Goal: Information Seeking & Learning: Check status

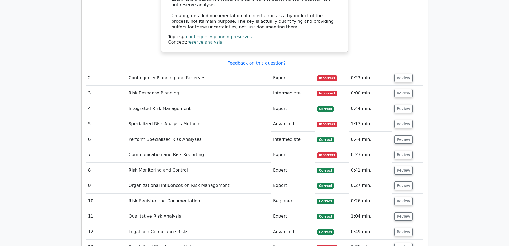
scroll to position [979, 0]
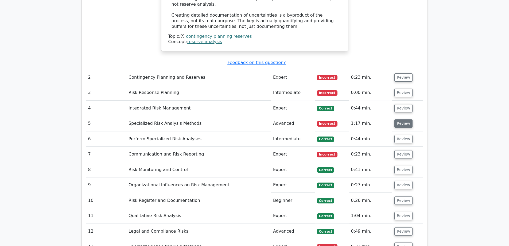
click at [404, 119] on button "Review" at bounding box center [403, 123] width 18 height 8
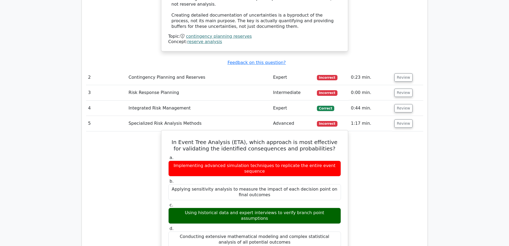
drag, startPoint x: 333, startPoint y: 170, endPoint x: 176, endPoint y: 169, distance: 156.9
click at [176, 207] on div "Using historical data and expert interviews to verify branch point assumptions" at bounding box center [254, 215] width 173 height 16
copy div "Using historical data and expert interviews to verify branch point assumptions"
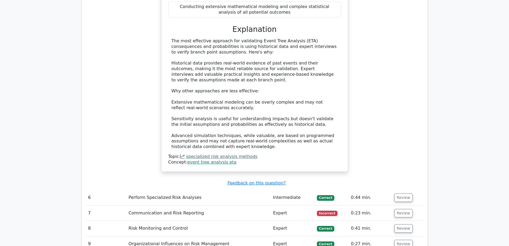
scroll to position [1219, 0]
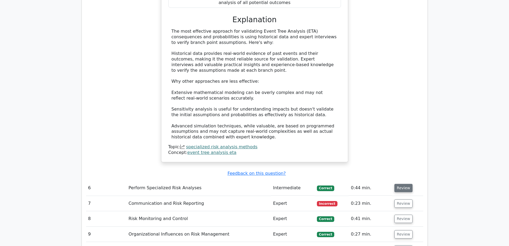
click at [402, 184] on button "Review" at bounding box center [403, 188] width 18 height 8
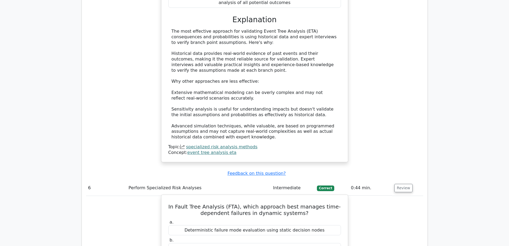
drag, startPoint x: 313, startPoint y: 217, endPoint x: 200, endPoint y: 217, distance: 113.0
copy div "Markov analysis integration with sequential timing gates"
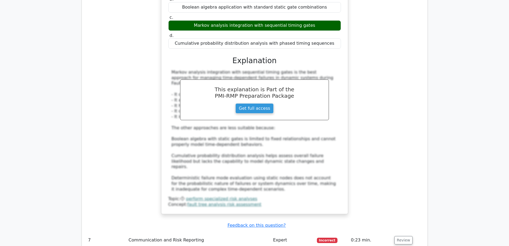
scroll to position [1540, 0]
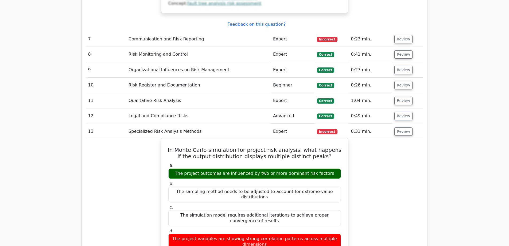
scroll to position [1674, 0]
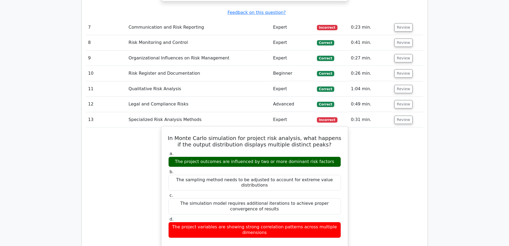
drag, startPoint x: 331, startPoint y: 107, endPoint x: 182, endPoint y: 109, distance: 149.4
click at [182, 156] on div "The project outcomes are influenced by two or more dominant risk factors" at bounding box center [254, 161] width 173 height 10
copy div "The project outcomes are influenced by two or more dominant risk factors"
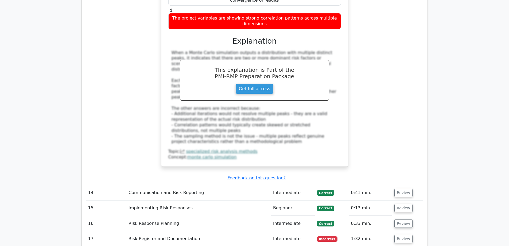
scroll to position [1914, 0]
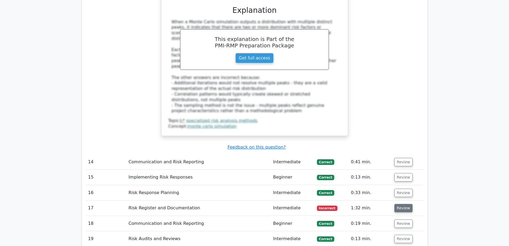
click at [404, 204] on button "Review" at bounding box center [403, 208] width 18 height 8
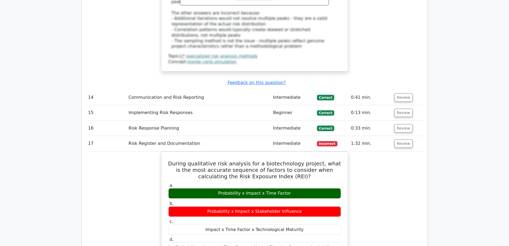
scroll to position [1994, 0]
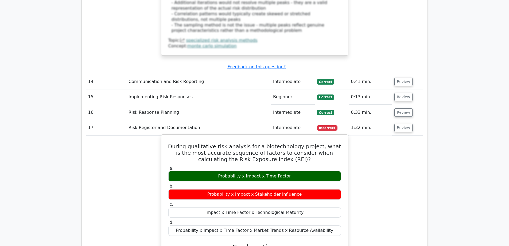
drag, startPoint x: 294, startPoint y: 105, endPoint x: 215, endPoint y: 105, distance: 78.8
click at [215, 171] on div "Probability x Impact x Time Factor" at bounding box center [254, 176] width 173 height 10
copy div "Probability x Impact x Time Factor"
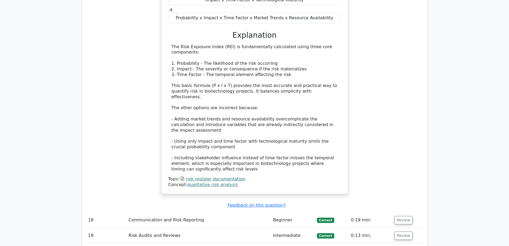
scroll to position [2208, 0]
click at [406, 215] on button "Review" at bounding box center [403, 219] width 18 height 8
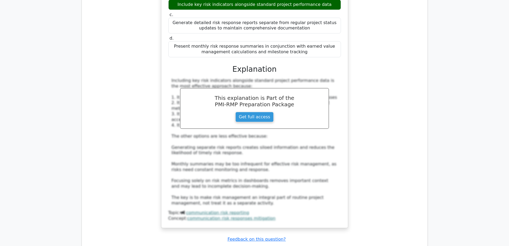
scroll to position [2502, 0]
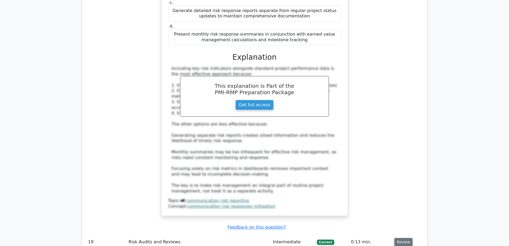
click at [399, 238] on button "Review" at bounding box center [403, 242] width 18 height 8
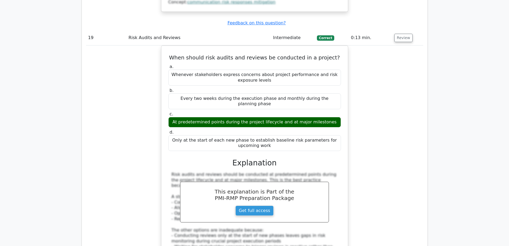
scroll to position [2823, 0]
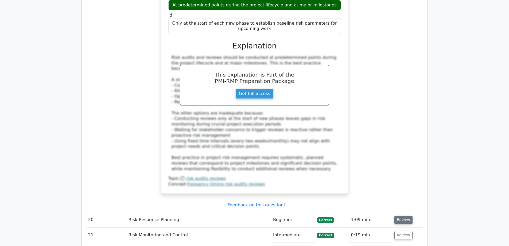
click at [403, 215] on button "Review" at bounding box center [403, 219] width 18 height 8
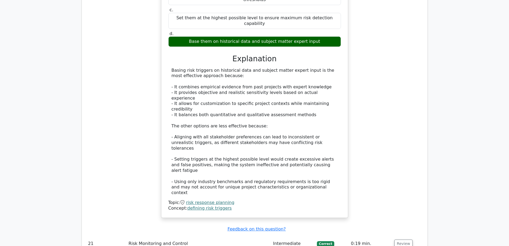
scroll to position [3117, 0]
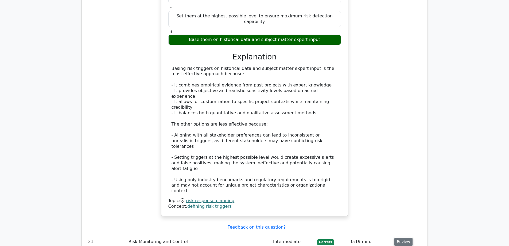
click at [404, 237] on button "Review" at bounding box center [403, 241] width 18 height 8
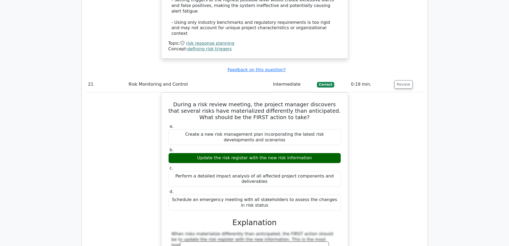
scroll to position [3304, 0]
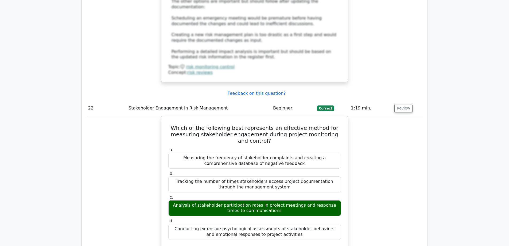
scroll to position [3651, 0]
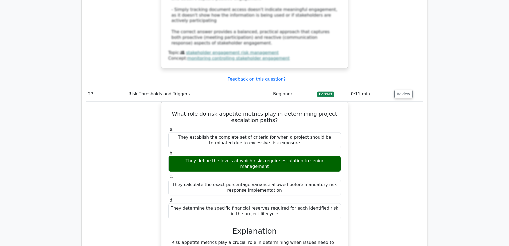
scroll to position [3945, 0]
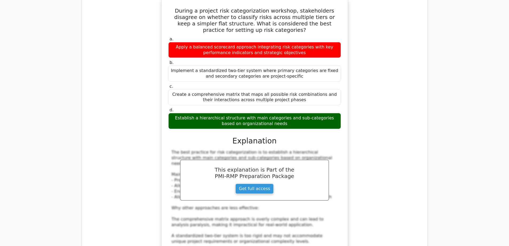
scroll to position [4292, 0]
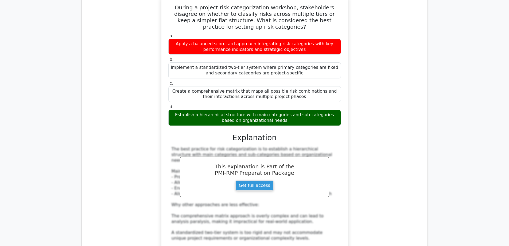
drag, startPoint x: 178, startPoint y: 183, endPoint x: 327, endPoint y: 184, distance: 149.6
copy div "Using conditional probability matrices to map interdependent parallel event"
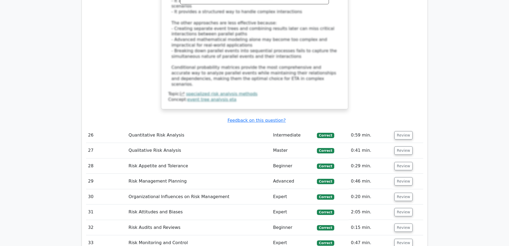
scroll to position [4800, 0]
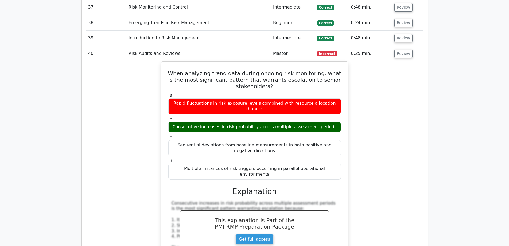
scroll to position [5094, 0]
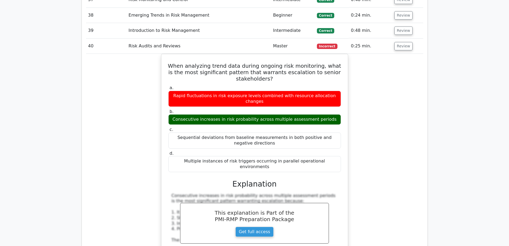
drag, startPoint x: 310, startPoint y: 193, endPoint x: 205, endPoint y: 193, distance: 105.0
copy div "The number of cyclical relationships between nodes"
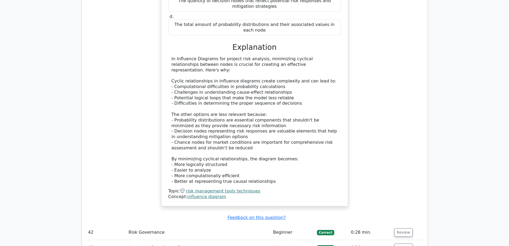
scroll to position [5548, 0]
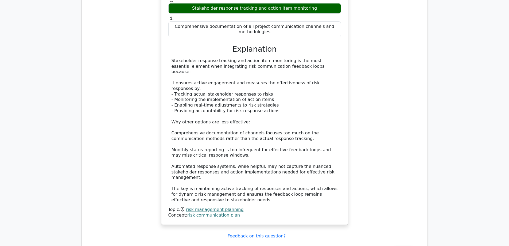
scroll to position [6136, 0]
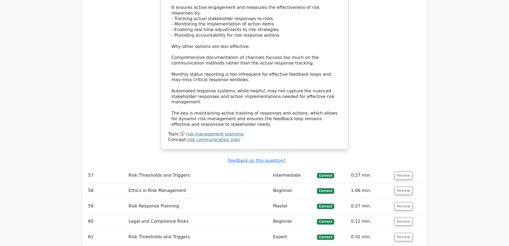
drag, startPoint x: 312, startPoint y: 203, endPoint x: 197, endPoint y: 203, distance: 114.4
copy div "The distribution is likely symmetrical around the mean"
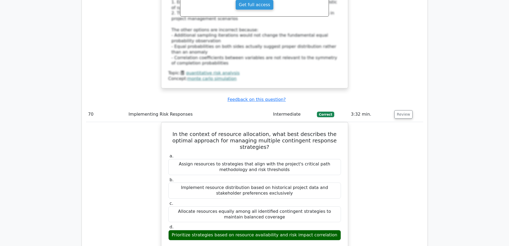
scroll to position [6697, 0]
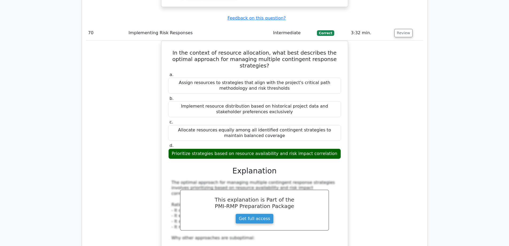
scroll to position [6778, 0]
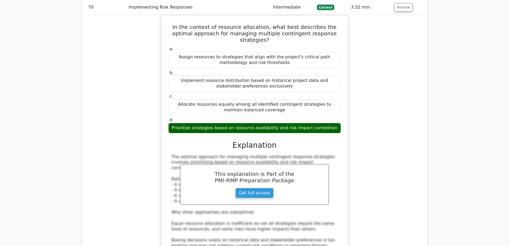
drag, startPoint x: 315, startPoint y: 109, endPoint x: 195, endPoint y: 108, distance: 119.4
copy div "A subsystem or module with related variables and decisions"
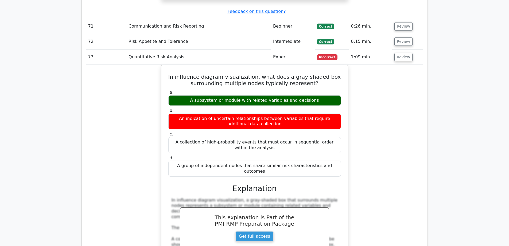
scroll to position [7098, 0]
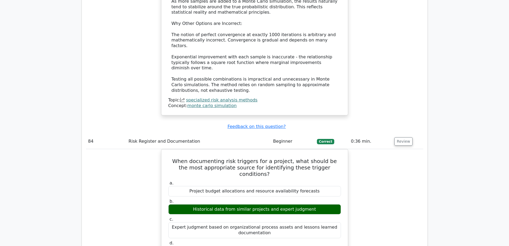
scroll to position [7740, 0]
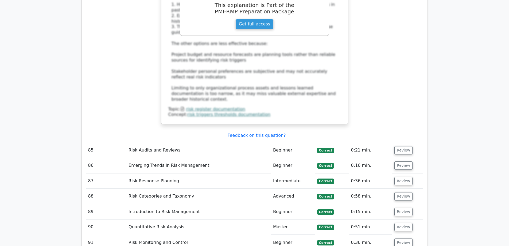
scroll to position [8033, 0]
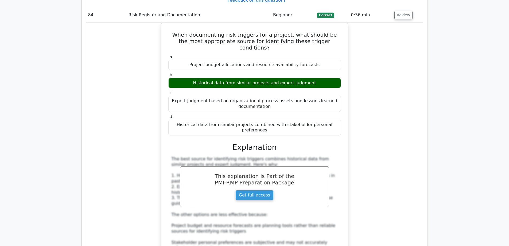
scroll to position [7846, 0]
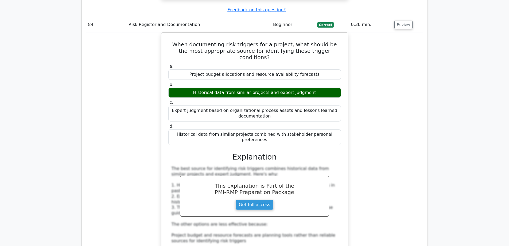
drag, startPoint x: 326, startPoint y: 156, endPoint x: 189, endPoint y: 158, distance: 137.1
copy div "Applying utility conversion factors to standardize risk-weighted values"
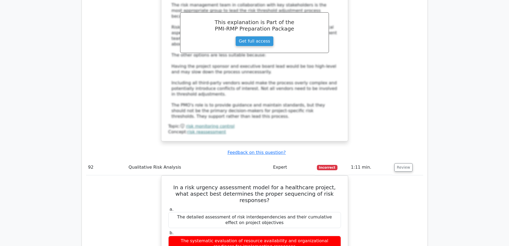
scroll to position [8808, 0]
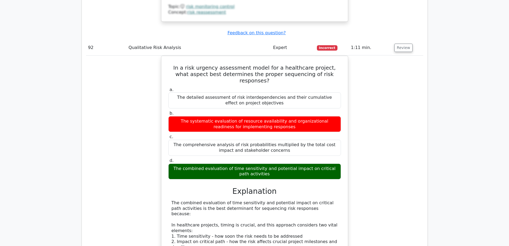
scroll to position [8835, 0]
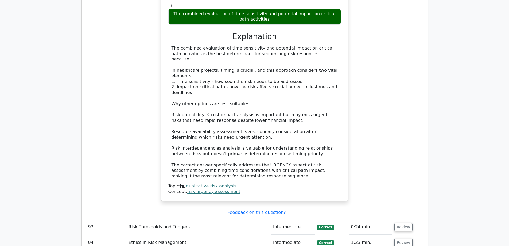
scroll to position [8995, 0]
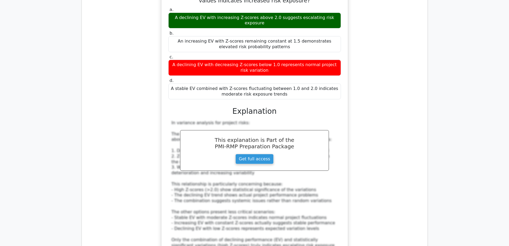
scroll to position [10251, 0]
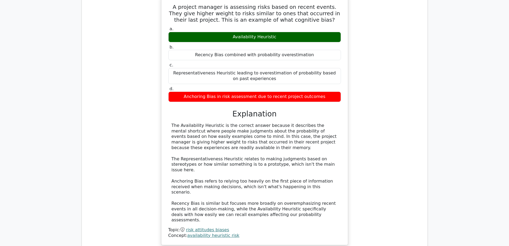
scroll to position [10572, 0]
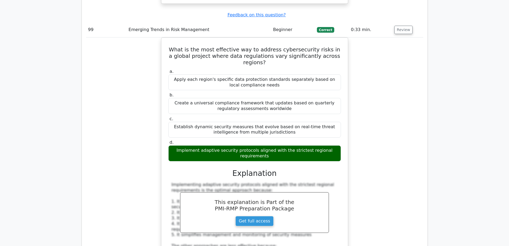
scroll to position [10839, 0]
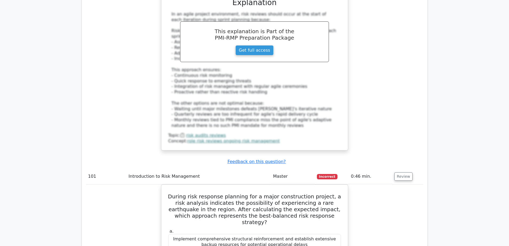
scroll to position [11294, 0]
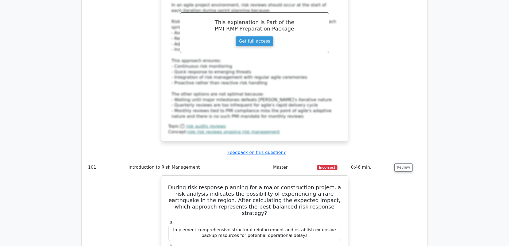
drag, startPoint x: 329, startPoint y: 195, endPoint x: 179, endPoint y: 193, distance: 149.9
copy div "Root cause mapping of key stakeholder assumptions to project objectives"
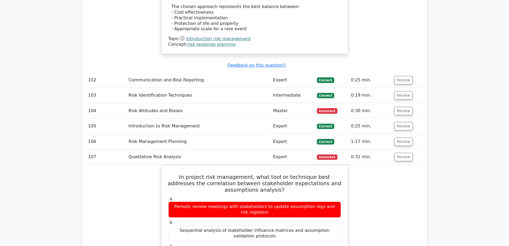
scroll to position [11855, 0]
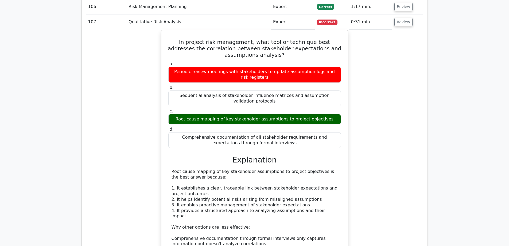
scroll to position [11962, 0]
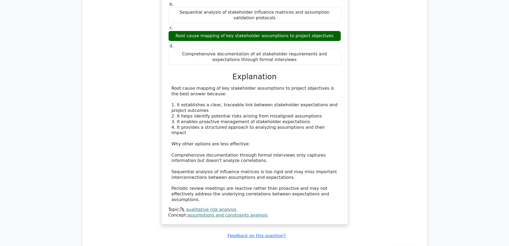
drag, startPoint x: 184, startPoint y: 98, endPoint x: 327, endPoint y: 97, distance: 143.2
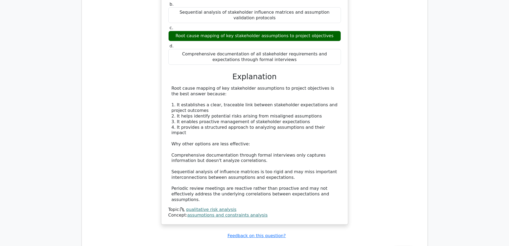
drag, startPoint x: 265, startPoint y: 98, endPoint x: 257, endPoint y: 98, distance: 8.3
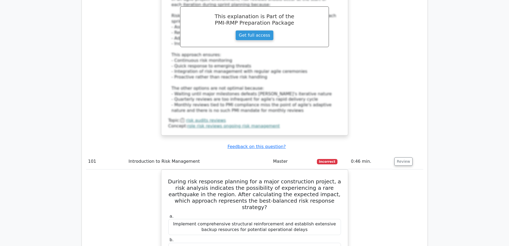
scroll to position [11294, 0]
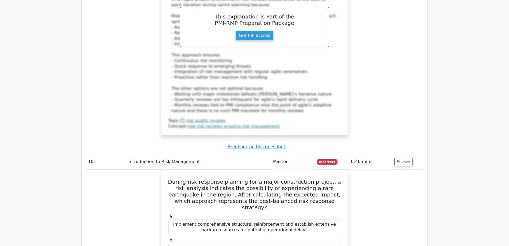
scroll to position [11481, 0]
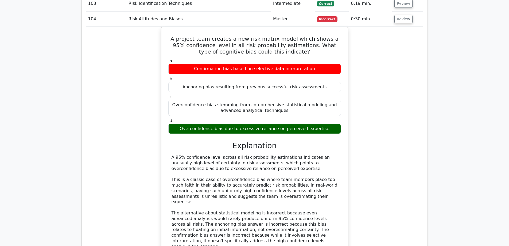
scroll to position [11855, 0]
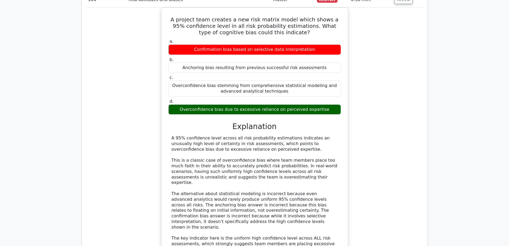
drag, startPoint x: 313, startPoint y: 135, endPoint x: 197, endPoint y: 132, distance: 116.5
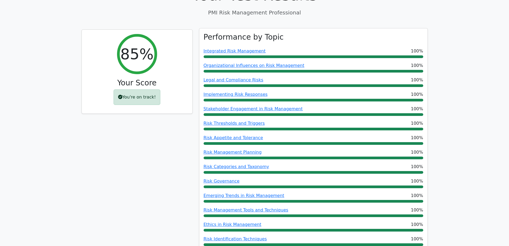
scroll to position [187, 0]
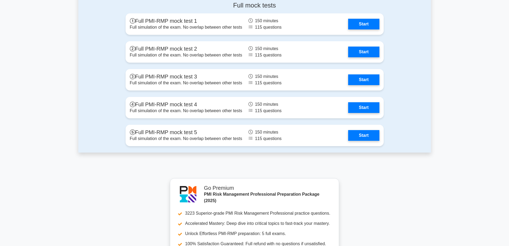
scroll to position [1550, 0]
